Goal: Task Accomplishment & Management: Complete application form

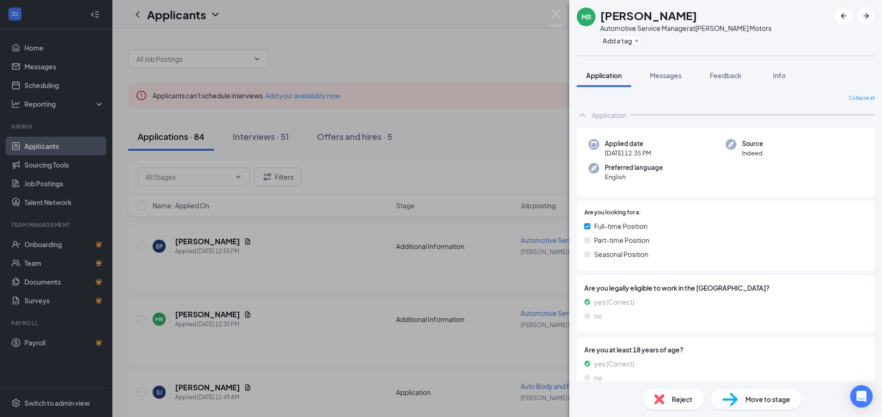
click at [467, 67] on div "[PERSON_NAME] [PERSON_NAME] Automotive Service Manager at [PERSON_NAME] Motors …" at bounding box center [441, 208] width 882 height 417
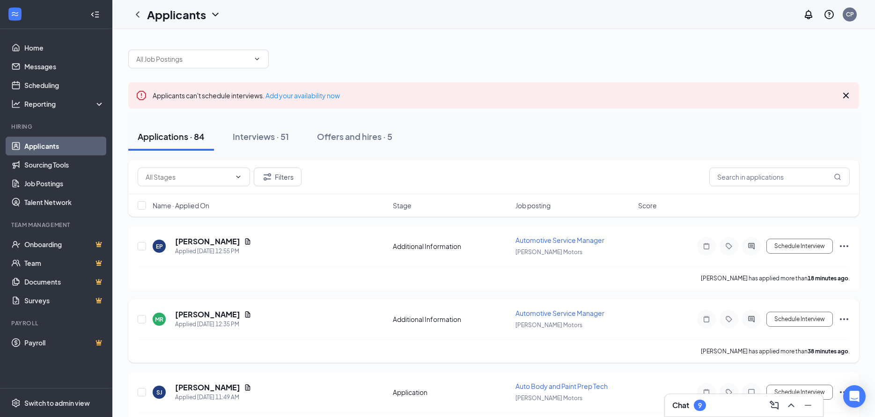
click at [245, 315] on icon "Document" at bounding box center [247, 314] width 5 height 6
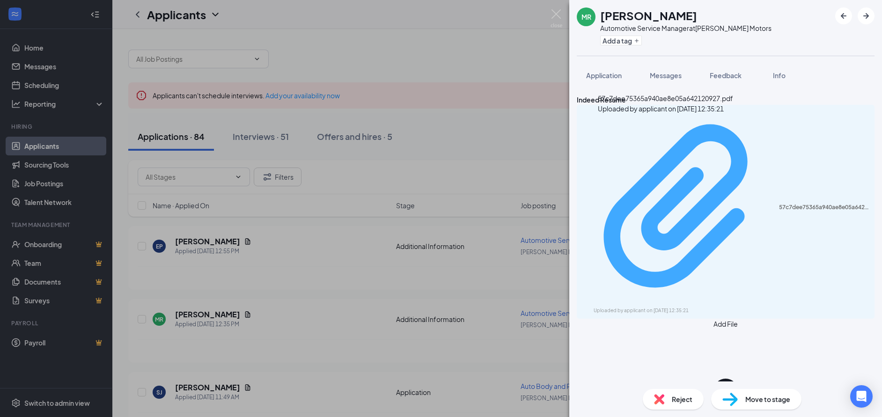
click at [660, 307] on div "Uploaded by applicant on [DATE] 12:35:21" at bounding box center [664, 310] width 140 height 7
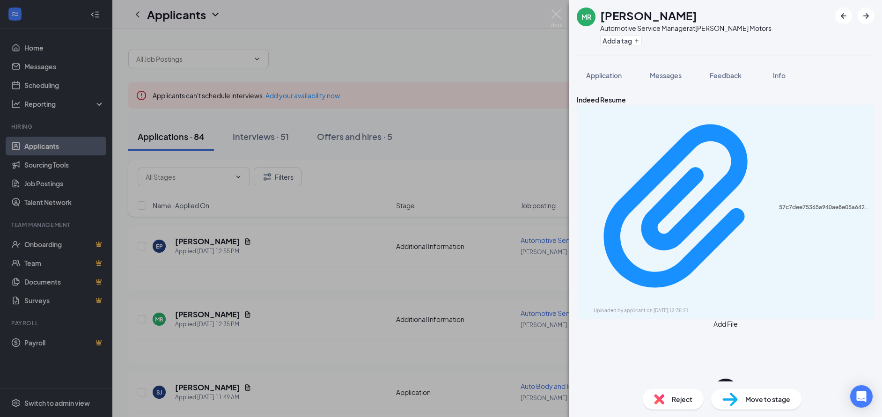
click at [336, 325] on div "[PERSON_NAME] [PERSON_NAME] Automotive Service Manager at [PERSON_NAME] Motors …" at bounding box center [441, 208] width 882 height 417
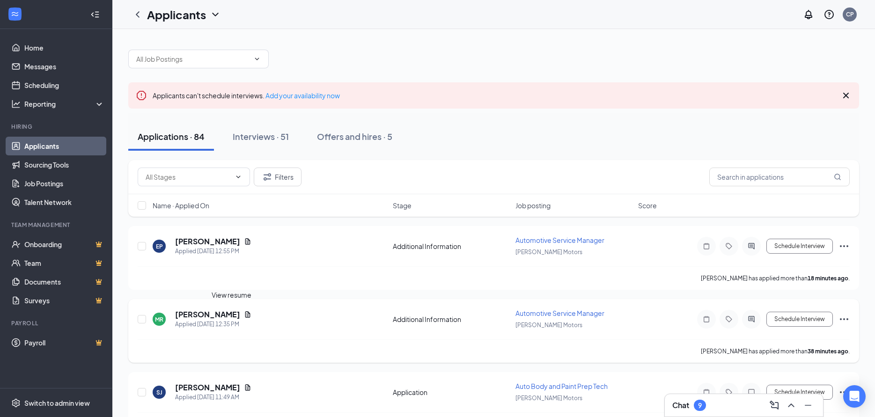
click at [244, 316] on icon "Document" at bounding box center [247, 314] width 7 height 7
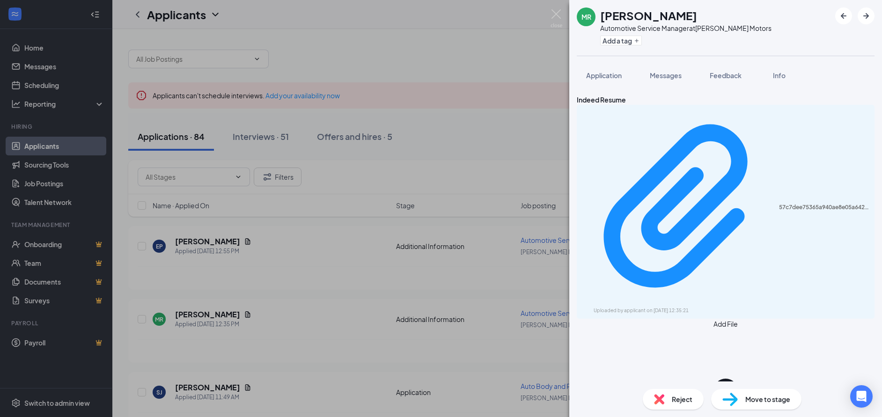
click at [662, 395] on img at bounding box center [659, 399] width 10 height 10
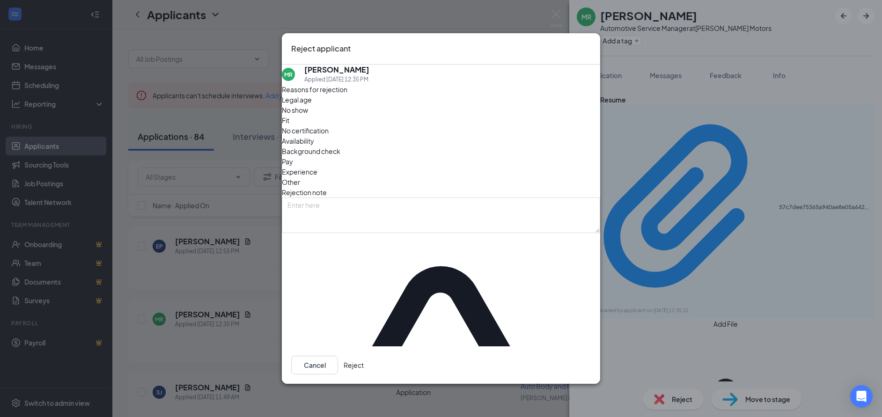
click at [364, 356] on button "Reject" at bounding box center [354, 365] width 20 height 19
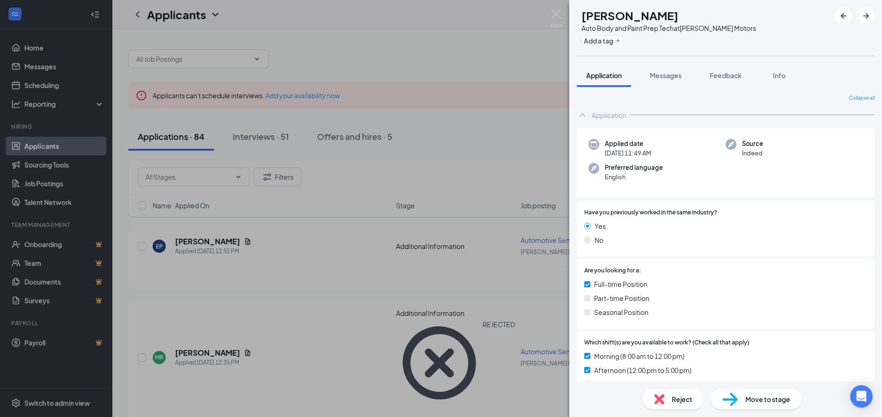
click at [448, 62] on div "[PERSON_NAME] Auto Body and Paint Prep Tech at [PERSON_NAME] Motors Add a tag A…" at bounding box center [441, 208] width 882 height 417
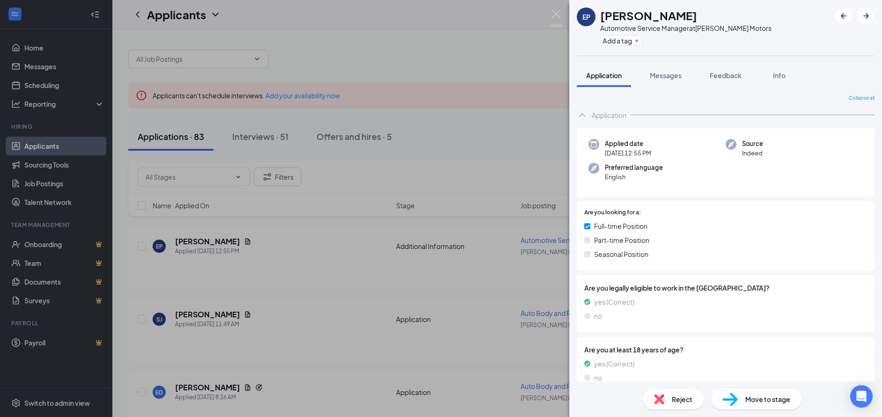
click at [523, 79] on div "EP Emmanuel Padilla Automotive Service Manager at McCloskey Motors Add a tag Ap…" at bounding box center [441, 208] width 882 height 417
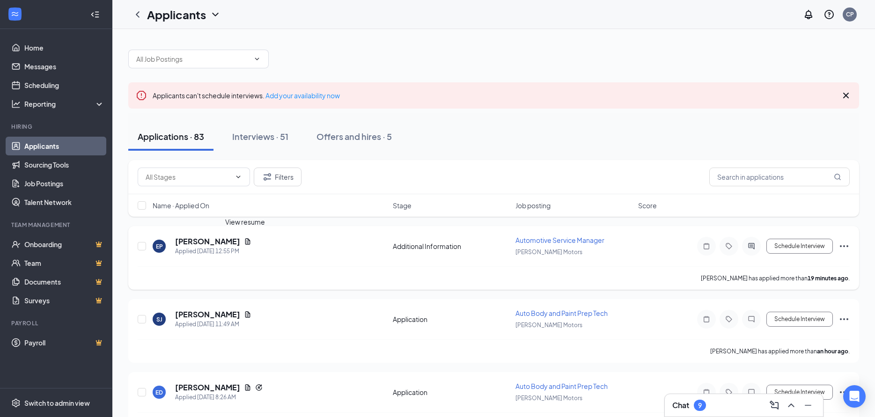
click at [246, 242] on icon "Document" at bounding box center [247, 241] width 7 height 7
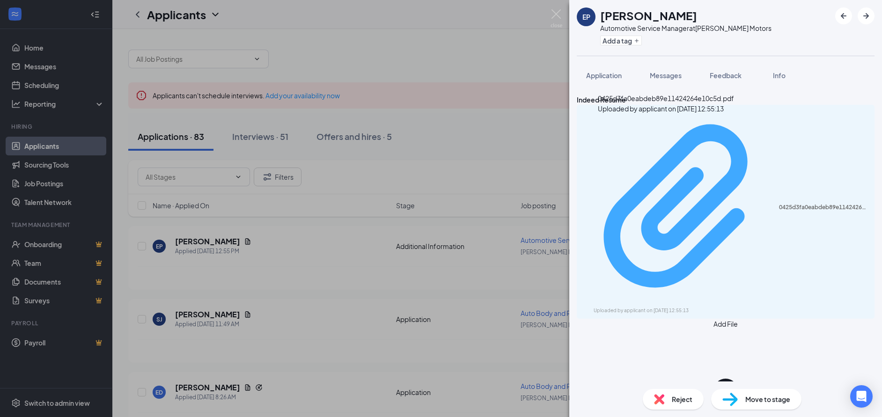
click at [675, 307] on div "Uploaded by applicant on Sep 15, 2025 at 12:55:13" at bounding box center [664, 310] width 140 height 7
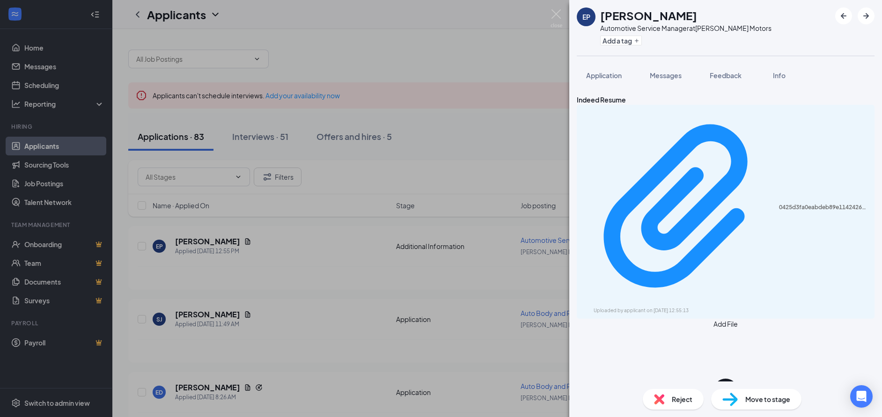
click at [683, 401] on span "Reject" at bounding box center [682, 399] width 21 height 10
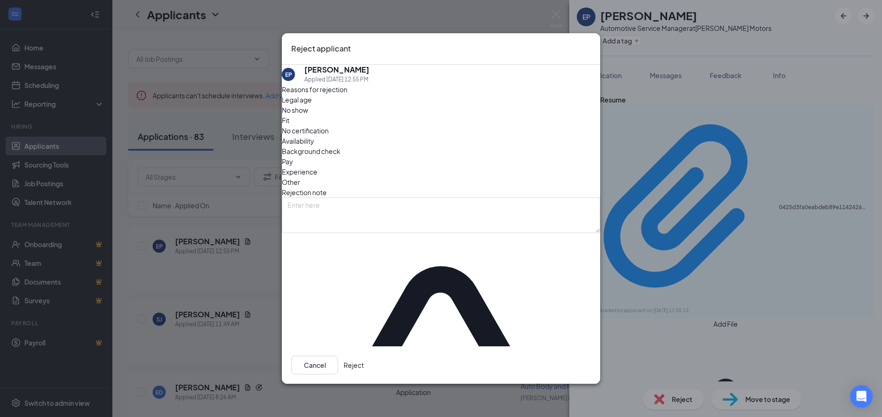
click at [364, 356] on button "Reject" at bounding box center [354, 365] width 20 height 19
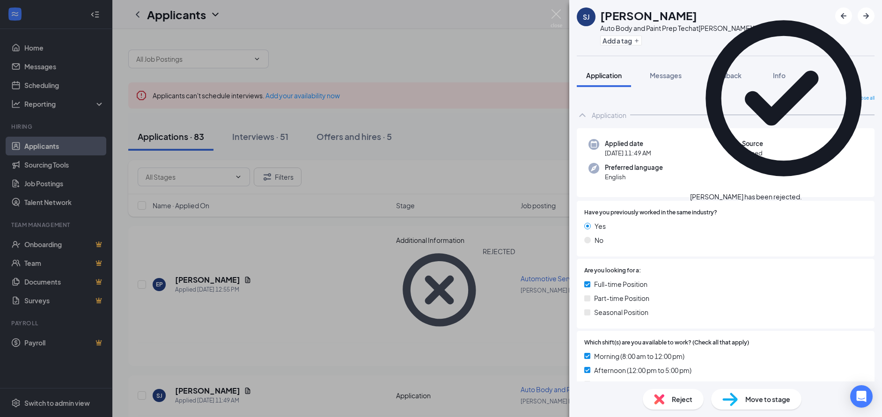
click at [457, 64] on div "[PERSON_NAME] Auto Body and Paint Prep Tech at [PERSON_NAME] Motors Add a tag A…" at bounding box center [441, 208] width 882 height 417
